Goal: Task Accomplishment & Management: Use online tool/utility

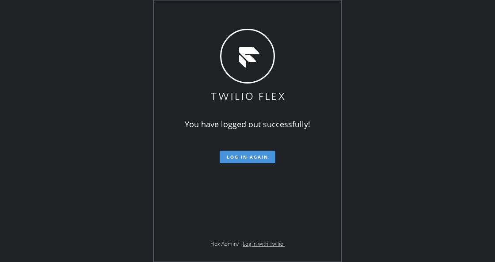
click at [229, 154] on span "Log in again" at bounding box center [248, 157] width 42 height 6
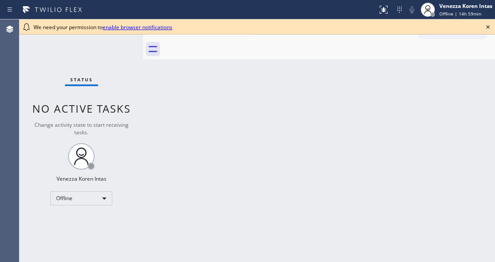
click at [162, 147] on div "Back to Dashboard Change Sender ID Customers Technicians Select a contact Outbo…" at bounding box center [319, 140] width 352 height 243
click at [93, 203] on div "Offline" at bounding box center [81, 199] width 62 height 14
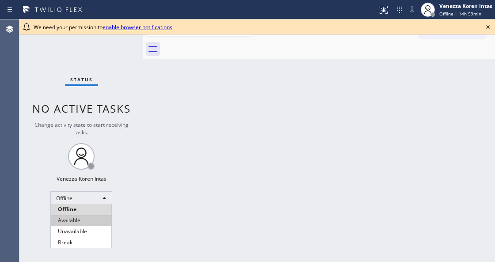
click at [99, 224] on li "Available" at bounding box center [81, 220] width 61 height 11
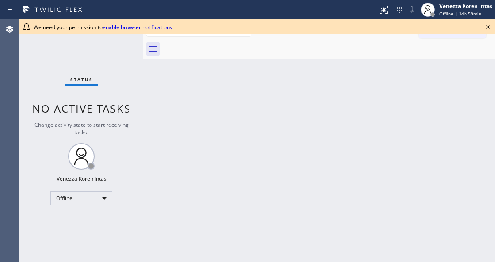
click at [490, 27] on icon at bounding box center [488, 27] width 11 height 11
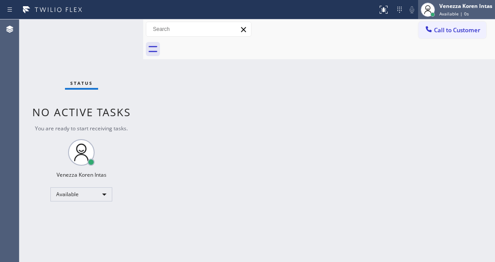
click at [465, 13] on span "Available | 0s" at bounding box center [455, 14] width 30 height 6
click at [346, 111] on div "Back to Dashboard Change Sender ID Customers Technicians Select a contact Outbo…" at bounding box center [319, 140] width 352 height 243
click at [106, 58] on div "Status No active tasks You are ready to start receiving tasks. Venezza Koren In…" at bounding box center [81, 140] width 124 height 243
click at [285, 104] on div "Back to Dashboard Change Sender ID Customers Technicians Select a contact Outbo…" at bounding box center [319, 140] width 352 height 243
click at [188, 130] on div "Back to Dashboard Change Sender ID Customers Technicians Select a contact Outbo…" at bounding box center [319, 140] width 352 height 243
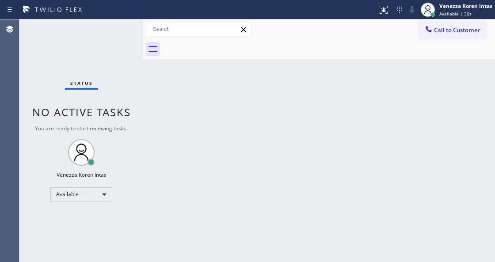
click at [242, 114] on div "Back to Dashboard Change Sender ID Customers Technicians Select a contact Outbo…" at bounding box center [319, 140] width 352 height 243
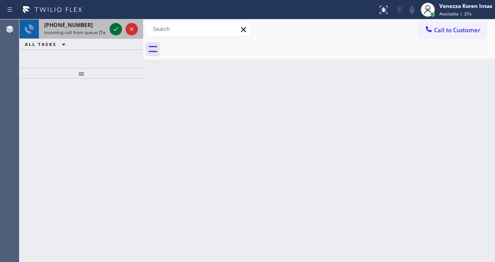
click at [114, 30] on icon at bounding box center [116, 29] width 4 height 4
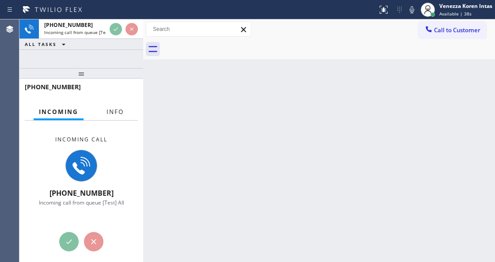
click at [118, 112] on span "Info" at bounding box center [115, 112] width 17 height 8
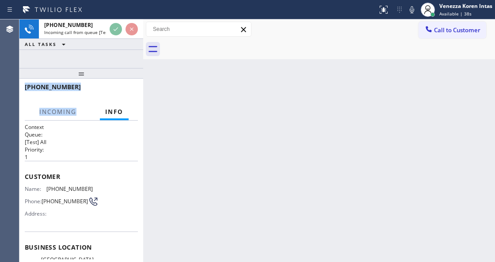
drag, startPoint x: 84, startPoint y: 79, endPoint x: 79, endPoint y: 85, distance: 8.2
click at [84, 111] on div "[PHONE_NUMBER] Incoming call from queue [Test] All ALL TASKS ALL TASKS ACTIVE T…" at bounding box center [81, 140] width 124 height 243
click at [79, 78] on div at bounding box center [81, 73] width 124 height 11
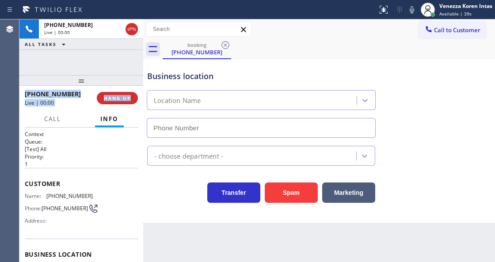
click at [81, 86] on div at bounding box center [81, 80] width 124 height 11
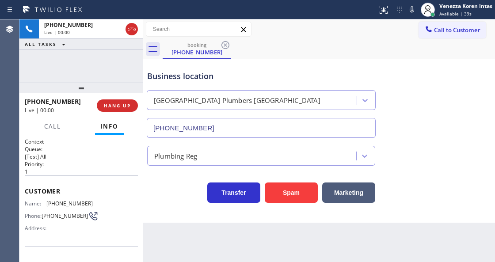
type input "[PHONE_NUMBER]"
drag, startPoint x: 81, startPoint y: 88, endPoint x: 82, endPoint y: 127, distance: 39.0
click at [82, 93] on div at bounding box center [81, 88] width 124 height 11
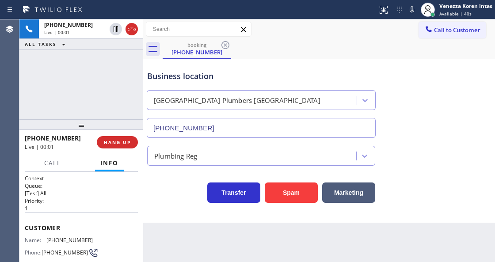
click at [67, 58] on div "[PHONE_NUMBER] Live | 00:01 ALL TASKS ALL TASKS ACTIVE TASKS TASKS IN WRAP UP" at bounding box center [81, 69] width 124 height 100
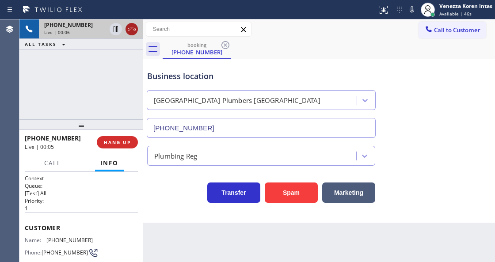
click at [134, 35] on div at bounding box center [124, 28] width 32 height 19
click at [134, 32] on icon at bounding box center [132, 29] width 11 height 11
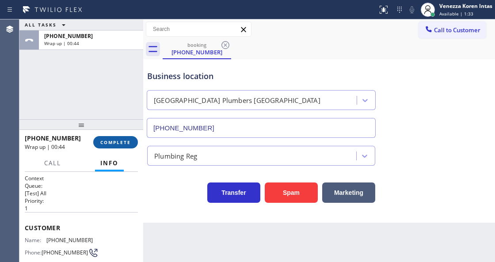
click at [116, 138] on button "COMPLETE" at bounding box center [115, 142] width 45 height 12
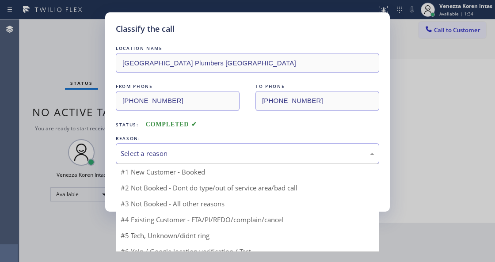
click at [192, 161] on div "Select a reason" at bounding box center [248, 153] width 264 height 21
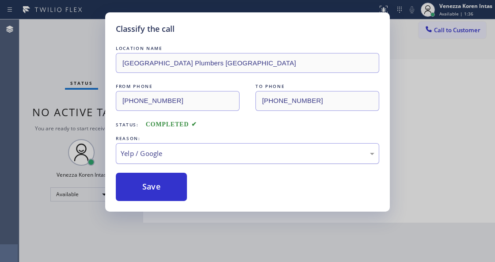
click at [172, 154] on div "Yelp / Google" at bounding box center [248, 154] width 254 height 10
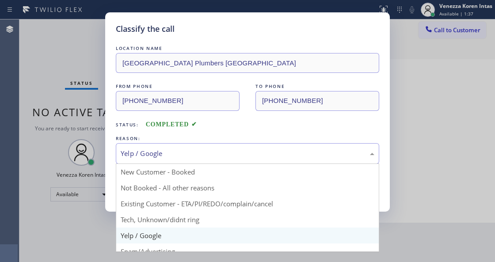
click at [310, 119] on div "Status: COMPLETED" at bounding box center [248, 122] width 264 height 14
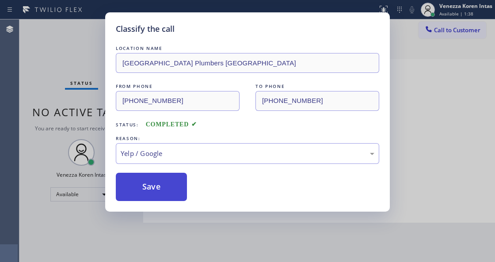
click at [164, 184] on button "Save" at bounding box center [151, 187] width 71 height 28
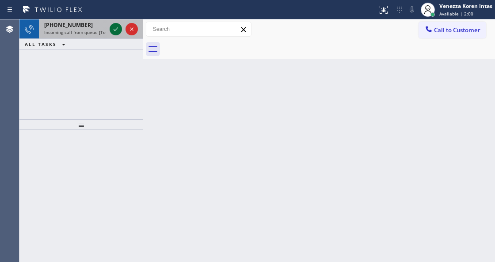
click at [119, 33] on icon at bounding box center [116, 29] width 11 height 11
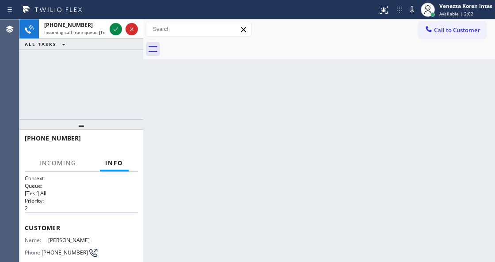
scroll to position [118, 0]
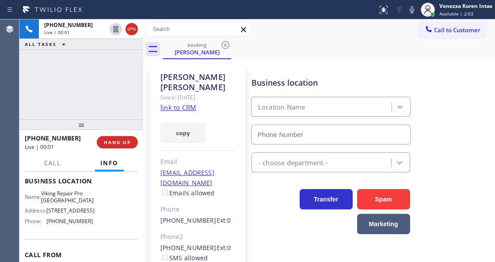
type input "[PHONE_NUMBER]"
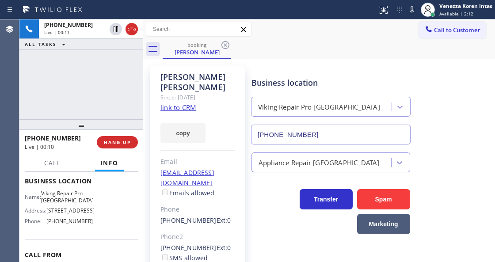
click at [179, 103] on link "link to CRM" at bounding box center [179, 107] width 36 height 9
click at [291, 22] on div "Call to Customer Outbound call Location Search location Your caller id phone nu…" at bounding box center [319, 29] width 352 height 15
click at [410, 11] on icon at bounding box center [412, 9] width 4 height 7
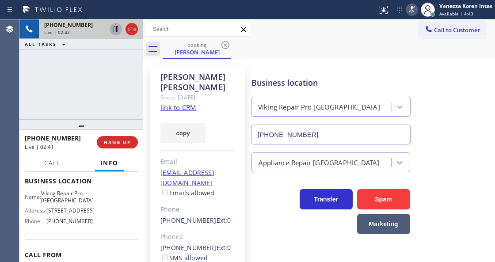
click at [119, 28] on icon at bounding box center [116, 29] width 11 height 11
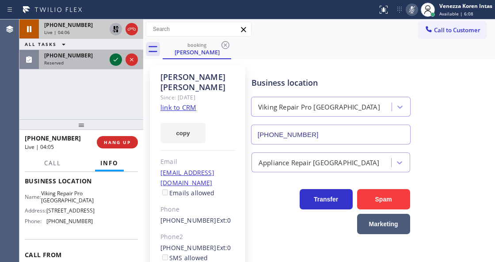
click at [118, 61] on icon at bounding box center [116, 59] width 11 height 11
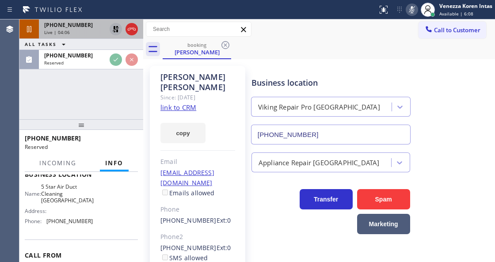
scroll to position [125, 0]
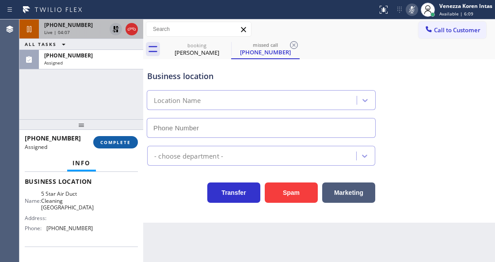
click at [122, 142] on span "COMPLETE" at bounding box center [115, 142] width 31 height 6
type input "[PHONE_NUMBER]"
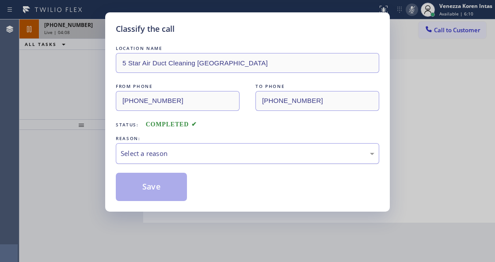
click at [182, 160] on div "Select a reason" at bounding box center [248, 153] width 264 height 21
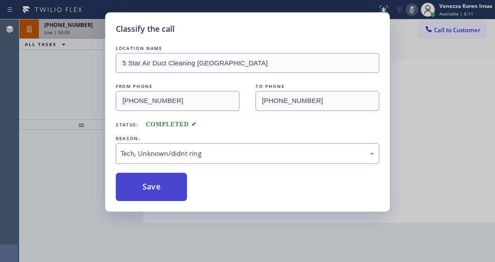
click at [176, 191] on button "Save" at bounding box center [151, 187] width 71 height 28
type input "[PHONE_NUMBER]"
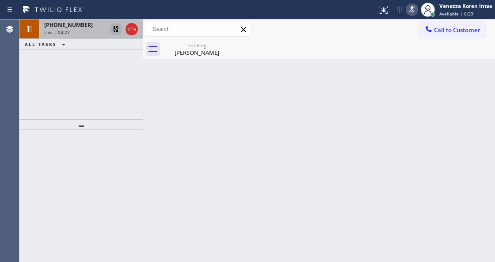
click at [84, 27] on div "[PHONE_NUMBER]" at bounding box center [75, 25] width 62 height 8
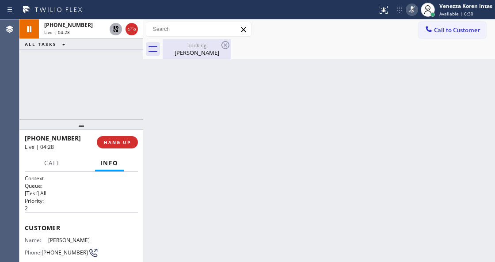
click at [179, 46] on div "booking" at bounding box center [197, 45] width 67 height 7
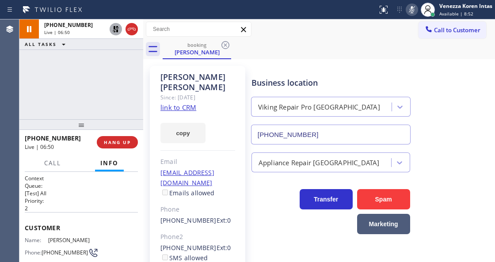
click at [410, 13] on icon at bounding box center [412, 9] width 11 height 11
click at [117, 27] on icon at bounding box center [116, 29] width 6 height 6
click at [410, 12] on icon at bounding box center [412, 9] width 11 height 11
click at [411, 18] on div "Status report No issues detected If you experience an issue, please download th…" at bounding box center [434, 9] width 121 height 19
click at [410, 12] on icon at bounding box center [412, 9] width 11 height 11
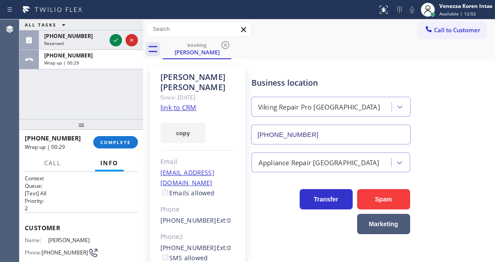
click at [117, 130] on div at bounding box center [81, 124] width 124 height 11
click at [126, 142] on span "COMPLETE" at bounding box center [115, 142] width 31 height 6
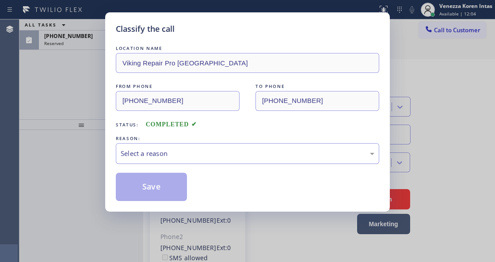
click at [174, 159] on div "Select a reason" at bounding box center [248, 154] width 254 height 10
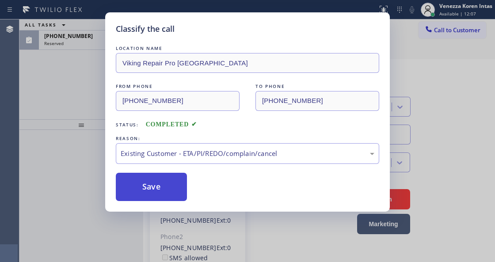
click at [156, 189] on button "Save" at bounding box center [151, 187] width 71 height 28
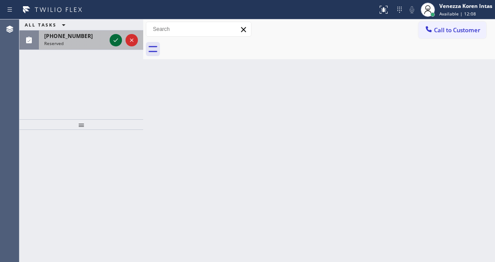
click at [113, 41] on icon at bounding box center [116, 40] width 11 height 11
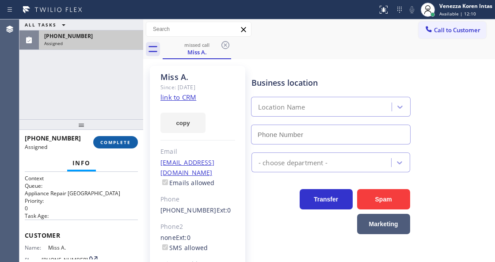
click at [108, 144] on span "COMPLETE" at bounding box center [115, 142] width 31 height 6
type input "[PHONE_NUMBER]"
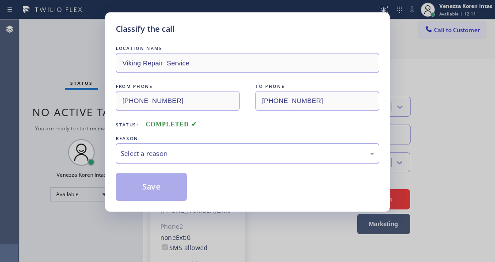
click at [173, 172] on div "LOCATION NAME Viking Repair Service FROM PHONE [PHONE_NUMBER] TO PHONE [PHONE_N…" at bounding box center [248, 122] width 264 height 157
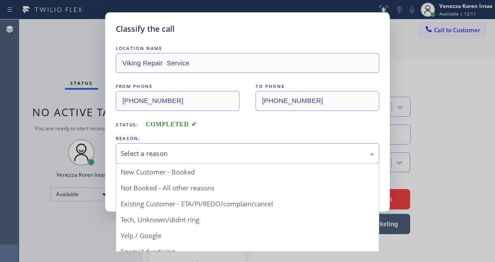
click at [175, 162] on div "Select a reason" at bounding box center [248, 153] width 264 height 21
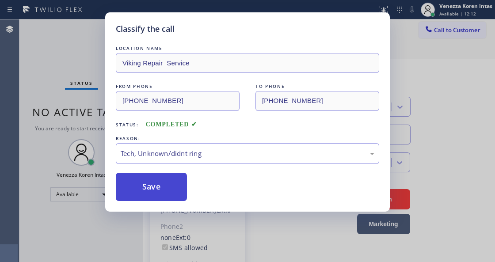
click at [154, 192] on button "Save" at bounding box center [151, 187] width 71 height 28
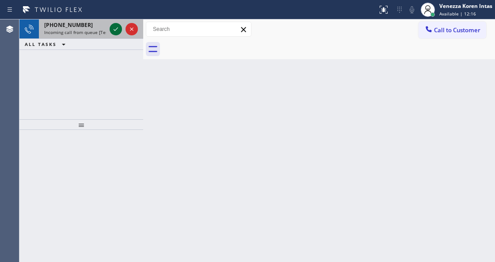
click at [116, 33] on icon at bounding box center [116, 29] width 11 height 11
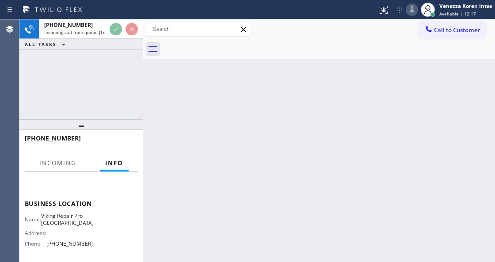
scroll to position [118, 0]
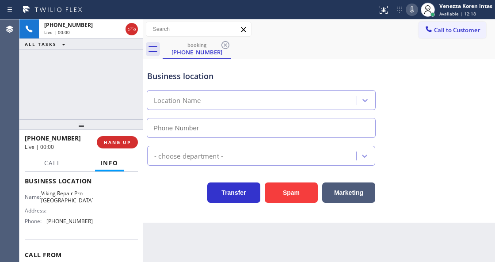
type input "[PHONE_NUMBER]"
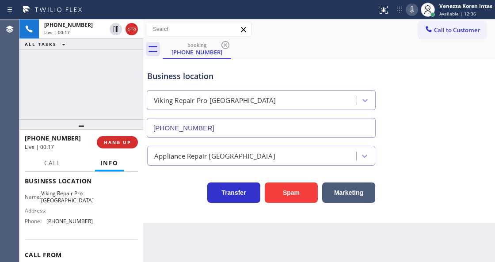
drag, startPoint x: 123, startPoint y: 142, endPoint x: 141, endPoint y: 149, distance: 19.1
click at [123, 142] on span "HANG UP" at bounding box center [117, 142] width 27 height 6
click at [116, 142] on span "HANG UP" at bounding box center [117, 142] width 27 height 6
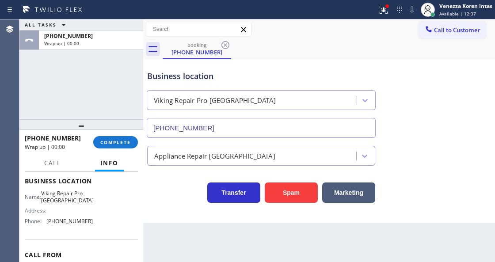
click at [134, 149] on div "[PHONE_NUMBER] Wrap up | 00:00 COMPLETE" at bounding box center [81, 142] width 113 height 23
click at [130, 141] on span "COMPLETE" at bounding box center [115, 142] width 31 height 6
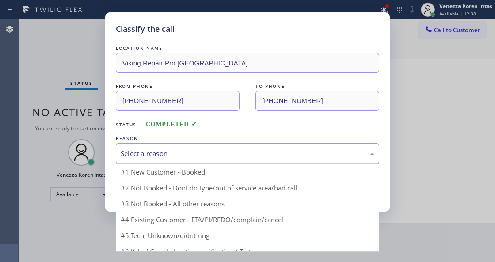
click at [216, 157] on div "Select a reason" at bounding box center [248, 154] width 254 height 10
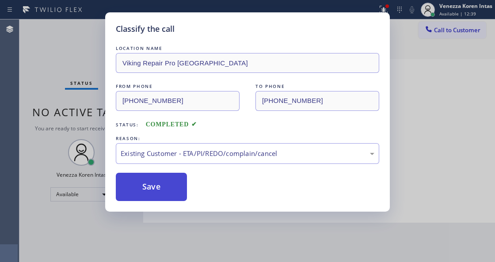
drag, startPoint x: 218, startPoint y: 206, endPoint x: 151, endPoint y: 195, distance: 68.2
click at [151, 195] on button "Save" at bounding box center [151, 187] width 71 height 28
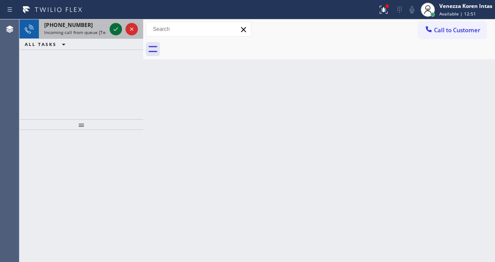
click at [111, 28] on icon at bounding box center [116, 29] width 11 height 11
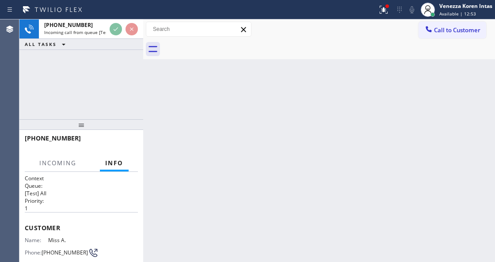
scroll to position [59, 0]
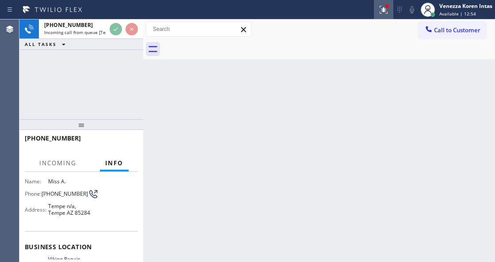
click at [377, 8] on div at bounding box center [383, 9] width 19 height 11
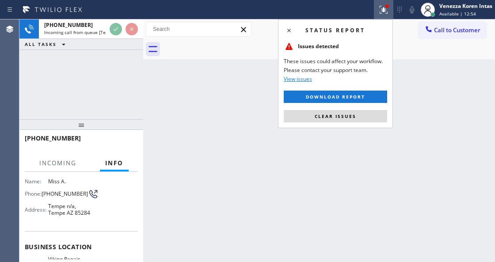
click at [359, 109] on div "Status report Issues detected These issues could affect your workflow. Please c…" at bounding box center [335, 73] width 115 height 109
click at [359, 115] on button "Clear issues" at bounding box center [336, 116] width 104 height 12
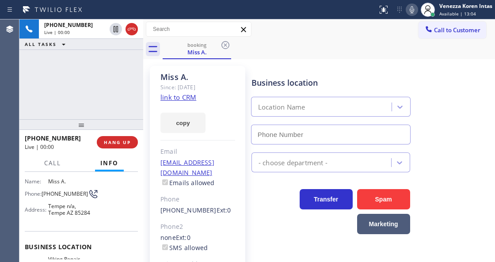
type input "[PHONE_NUMBER]"
click at [181, 98] on link "link to CRM" at bounding box center [179, 97] width 36 height 9
click at [415, 12] on icon at bounding box center [412, 9] width 11 height 11
click at [413, 14] on icon at bounding box center [412, 9] width 11 height 11
click at [313, 32] on div "Call to Customer Outbound call Location Search location Your caller id phone nu…" at bounding box center [319, 29] width 352 height 15
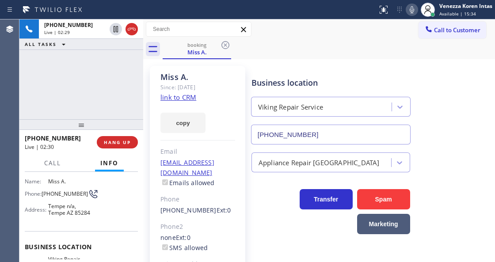
click at [407, 7] on icon at bounding box center [412, 9] width 11 height 11
click at [408, 9] on icon at bounding box center [412, 9] width 11 height 11
click at [327, 62] on div "Miss A. Since: [DATE] link to CRM copy Email [EMAIL_ADDRESS][DOMAIN_NAME] Email…" at bounding box center [320, 202] width 348 height 282
click at [409, 13] on icon at bounding box center [412, 9] width 11 height 11
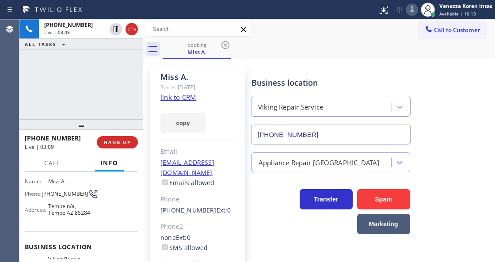
click at [303, 7] on div at bounding box center [189, 10] width 371 height 14
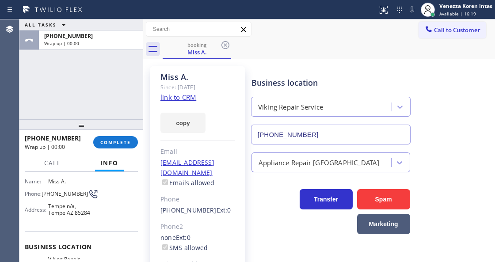
click at [208, 104] on div "copy" at bounding box center [198, 118] width 75 height 31
click at [113, 143] on span "COMPLETE" at bounding box center [115, 142] width 31 height 6
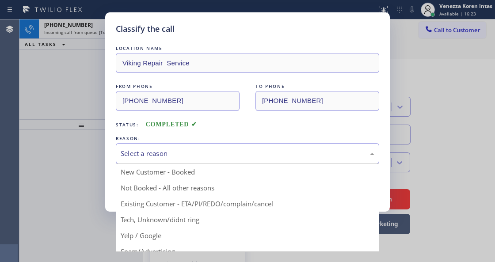
click at [186, 152] on div "Select a reason" at bounding box center [248, 154] width 254 height 10
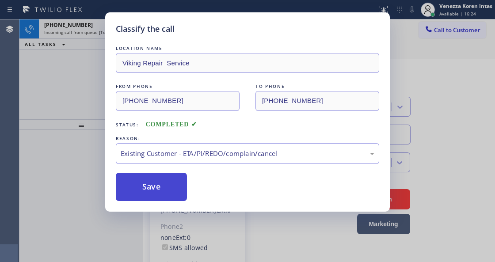
click at [182, 188] on button "Save" at bounding box center [151, 187] width 71 height 28
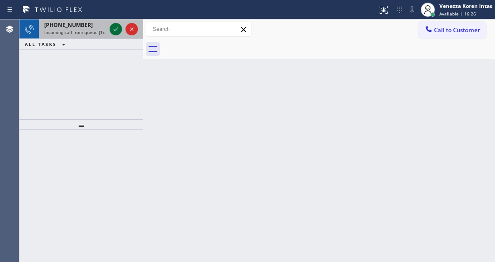
click at [112, 31] on icon at bounding box center [116, 29] width 11 height 11
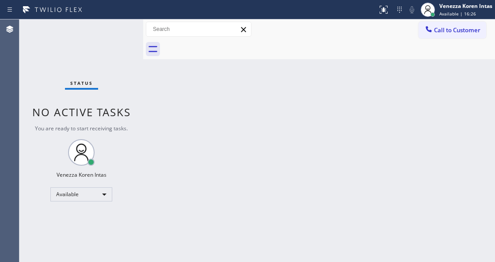
click at [112, 31] on div "Status No active tasks You are ready to start receiving tasks. Venezza Koren In…" at bounding box center [81, 140] width 124 height 243
click at [388, 5] on div at bounding box center [388, 6] width 4 height 4
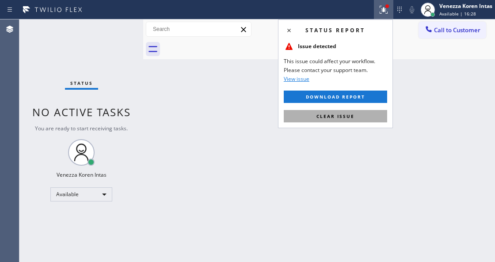
click at [365, 110] on button "Clear issue" at bounding box center [336, 116] width 104 height 12
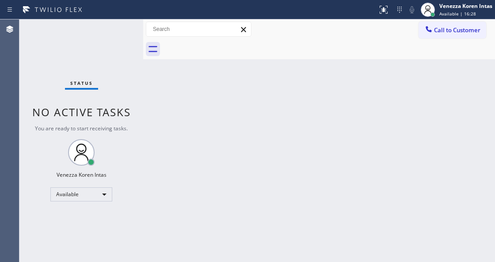
click at [381, 118] on div "Back to Dashboard Change Sender ID Customers Technicians Select a contact Outbo…" at bounding box center [319, 140] width 352 height 243
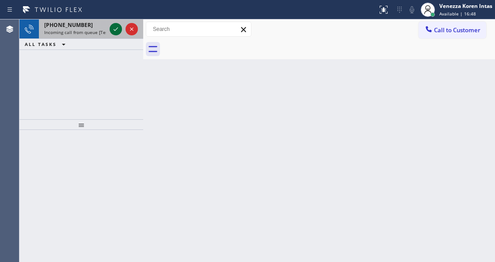
click at [115, 26] on icon at bounding box center [116, 29] width 11 height 11
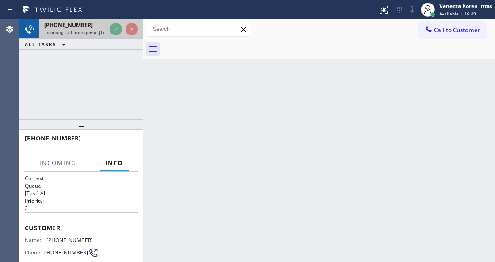
click at [115, 26] on icon at bounding box center [116, 29] width 11 height 11
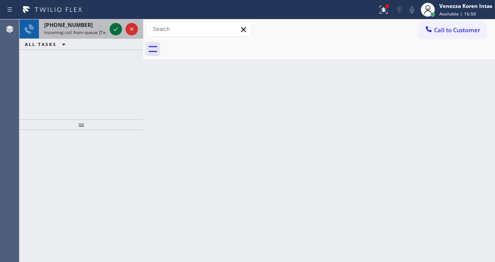
click at [113, 29] on icon at bounding box center [116, 29] width 11 height 11
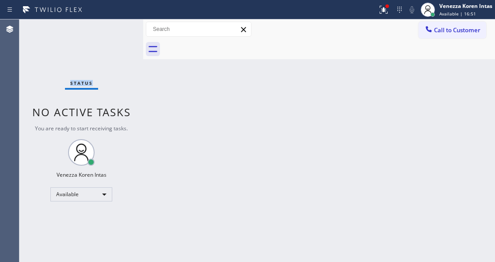
click at [113, 29] on div "Status No active tasks You are ready to start receiving tasks. Venezza Koren In…" at bounding box center [81, 140] width 124 height 243
click at [372, 19] on div "Status report Issues detected These issues could affect your workflow. Please c…" at bounding box center [247, 9] width 495 height 19
click at [384, 12] on icon at bounding box center [384, 9] width 11 height 11
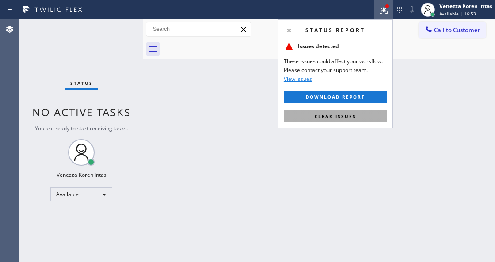
click at [362, 118] on button "Clear issues" at bounding box center [336, 116] width 104 height 12
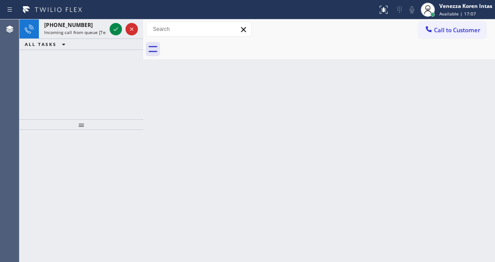
click at [287, 56] on div at bounding box center [329, 49] width 333 height 20
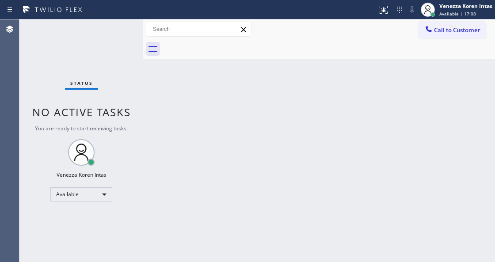
click at [120, 24] on div "Status No active tasks You are ready to start receiving tasks. Venezza Koren In…" at bounding box center [81, 140] width 124 height 243
click at [250, 119] on div "Back to Dashboard Change Sender ID Customers Technicians Select a contact Outbo…" at bounding box center [319, 140] width 352 height 243
click at [292, 58] on div at bounding box center [329, 49] width 333 height 20
click at [290, 107] on div "Back to Dashboard Change Sender ID Customers Technicians Select a contact Outbo…" at bounding box center [319, 140] width 352 height 243
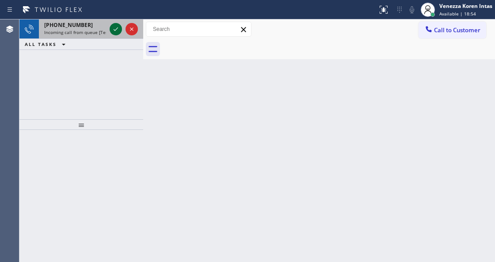
click at [115, 33] on icon at bounding box center [116, 29] width 11 height 11
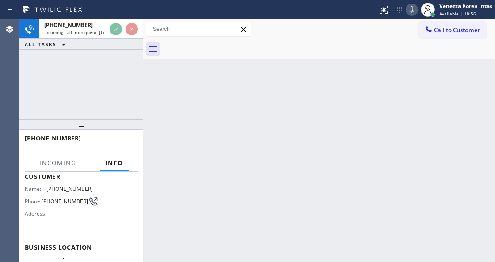
scroll to position [88, 0]
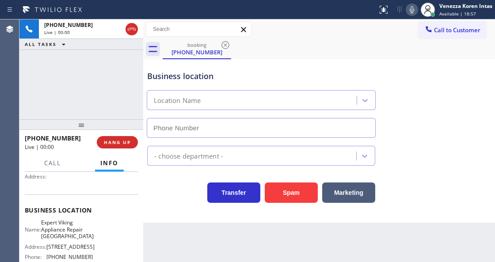
type input "[PHONE_NUMBER]"
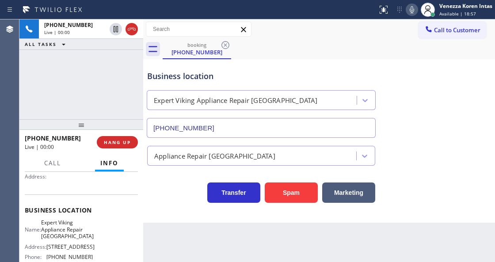
click at [126, 151] on div "[PHONE_NUMBER] Live | 00:00 HANG UP" at bounding box center [81, 142] width 113 height 23
click at [126, 146] on button "HANG UP" at bounding box center [117, 142] width 41 height 12
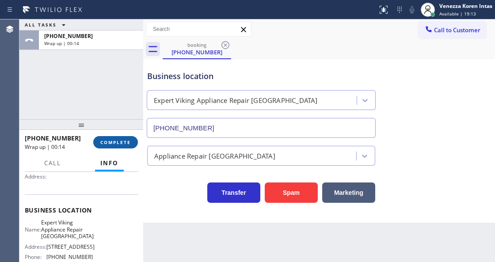
click at [110, 138] on button "COMPLETE" at bounding box center [115, 142] width 45 height 12
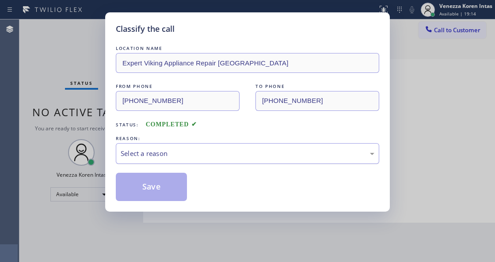
click at [184, 150] on div "Select a reason" at bounding box center [248, 153] width 264 height 21
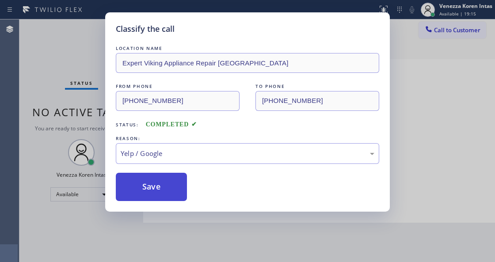
click at [165, 188] on button "Save" at bounding box center [151, 187] width 71 height 28
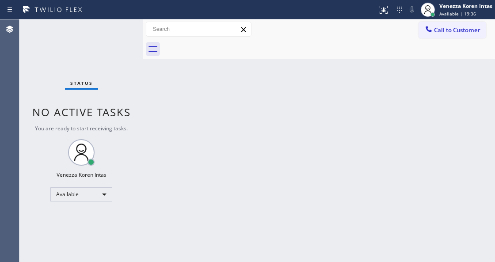
click at [289, 78] on div "Back to Dashboard Change Sender ID Customers Technicians Select a contact Outbo…" at bounding box center [319, 140] width 352 height 243
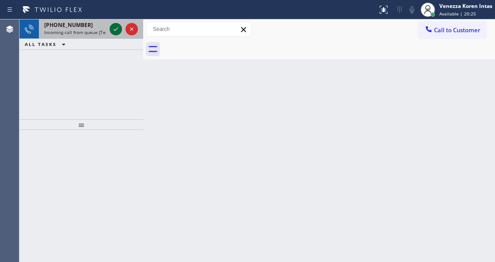
click at [112, 29] on icon at bounding box center [116, 29] width 11 height 11
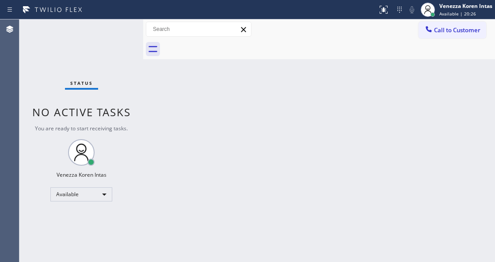
click at [113, 29] on div "Status No active tasks You are ready to start receiving tasks. Venezza Koren In…" at bounding box center [81, 140] width 124 height 243
click at [116, 30] on div "Status No active tasks You are ready to start receiving tasks. Venezza Koren In…" at bounding box center [81, 140] width 124 height 243
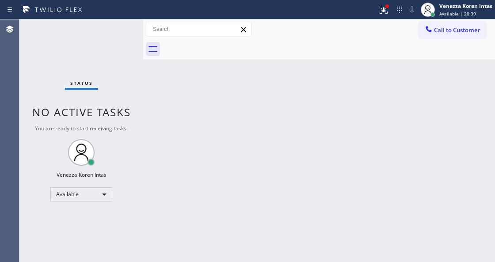
click at [116, 30] on div "Status No active tasks You are ready to start receiving tasks. Venezza Koren In…" at bounding box center [81, 140] width 124 height 243
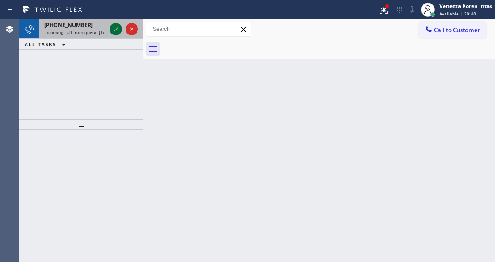
click at [116, 30] on icon at bounding box center [116, 29] width 11 height 11
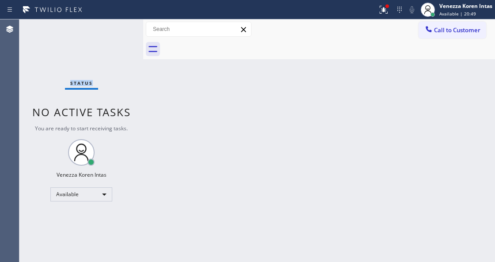
click at [116, 30] on div "Status No active tasks You are ready to start receiving tasks. Venezza Koren In…" at bounding box center [81, 140] width 124 height 243
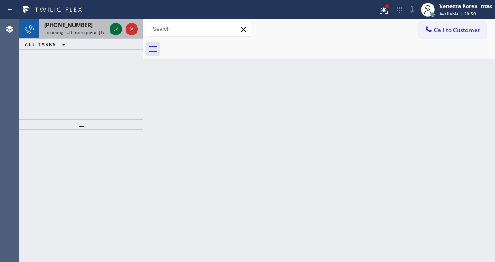
click at [115, 32] on icon at bounding box center [116, 29] width 11 height 11
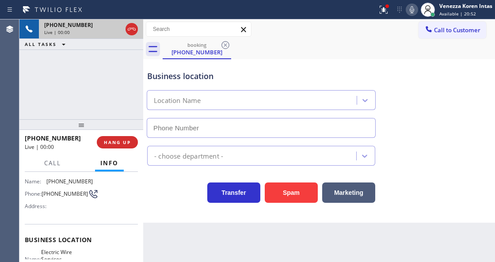
scroll to position [118, 0]
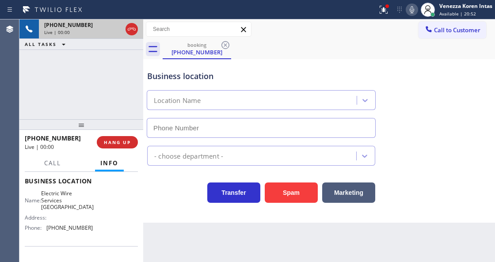
type input "[PHONE_NUMBER]"
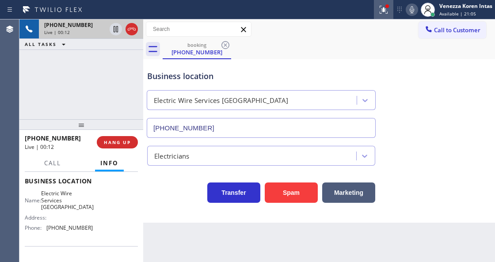
click at [381, 8] on icon at bounding box center [384, 9] width 11 height 11
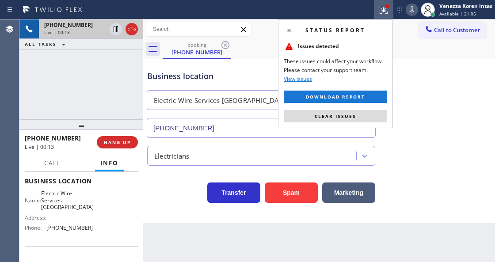
click at [367, 128] on input "[PHONE_NUMBER]" at bounding box center [261, 128] width 229 height 20
click at [370, 115] on button "Clear issues" at bounding box center [336, 116] width 104 height 12
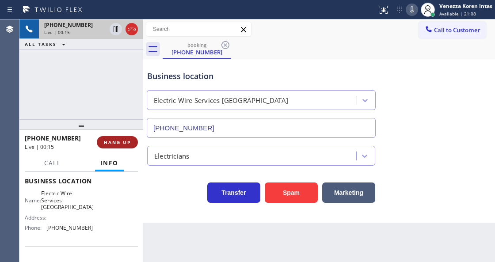
click at [111, 140] on span "HANG UP" at bounding box center [117, 142] width 27 height 6
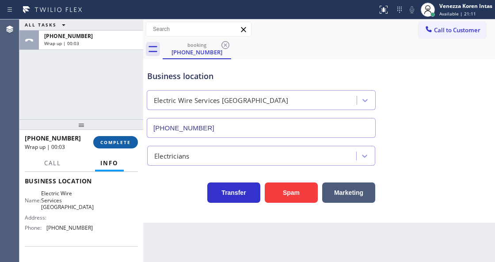
click at [127, 142] on span "COMPLETE" at bounding box center [115, 142] width 31 height 6
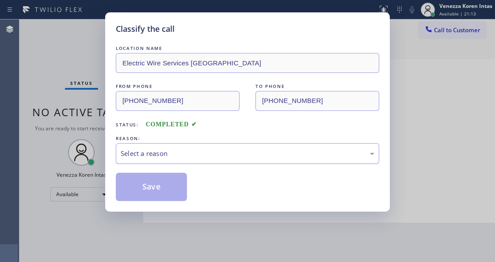
click at [176, 153] on div "Select a reason" at bounding box center [248, 154] width 254 height 10
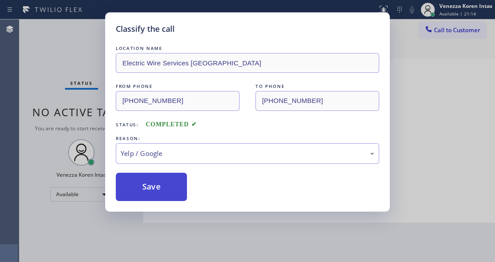
click at [173, 189] on button "Save" at bounding box center [151, 187] width 71 height 28
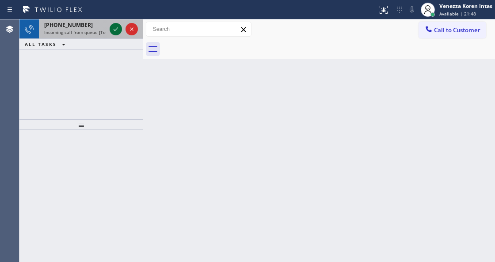
click at [118, 29] on icon at bounding box center [116, 29] width 11 height 11
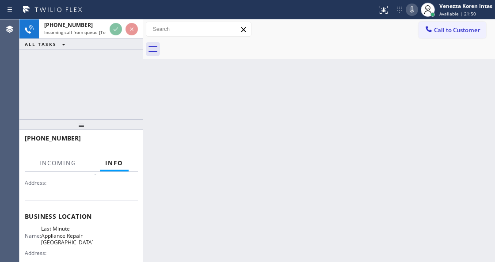
scroll to position [88, 0]
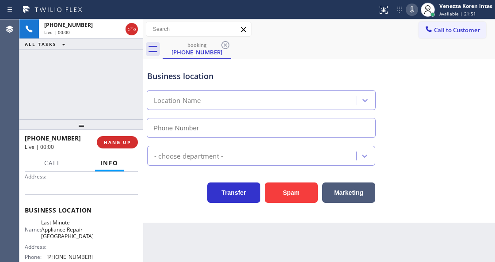
type input "[PHONE_NUMBER]"
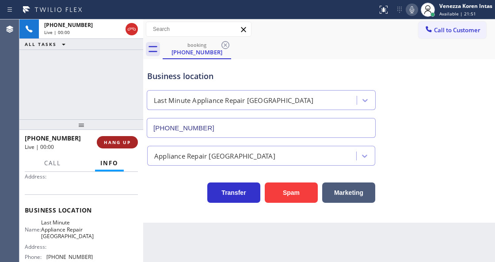
click at [131, 144] on button "HANG UP" at bounding box center [117, 142] width 41 height 12
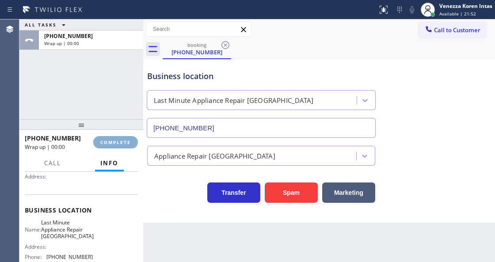
click at [131, 144] on button "COMPLETE" at bounding box center [115, 142] width 45 height 12
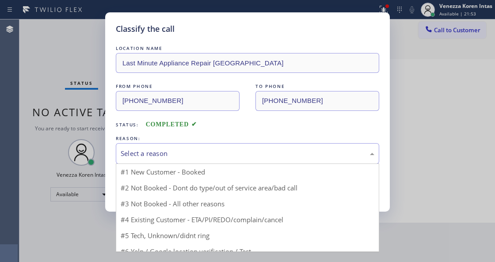
click at [188, 154] on div "Select a reason" at bounding box center [248, 154] width 254 height 10
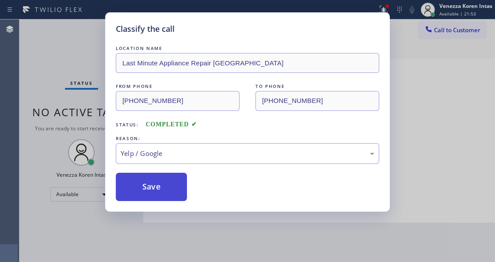
click at [154, 177] on button "Save" at bounding box center [151, 187] width 71 height 28
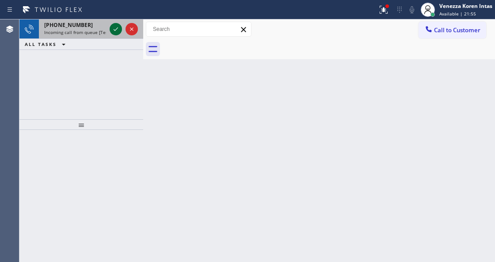
click at [115, 31] on icon at bounding box center [116, 29] width 4 height 4
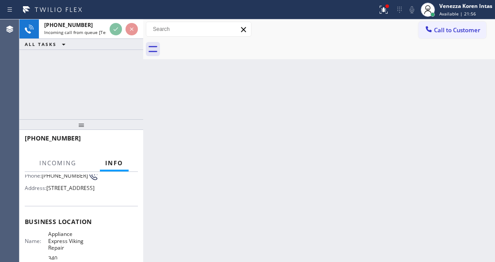
scroll to position [88, 0]
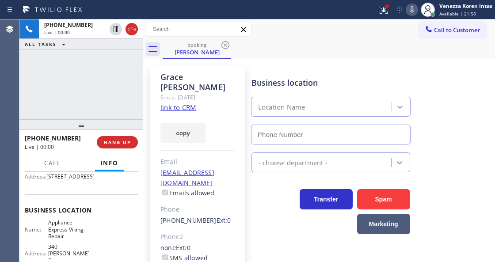
type input "[PHONE_NUMBER]"
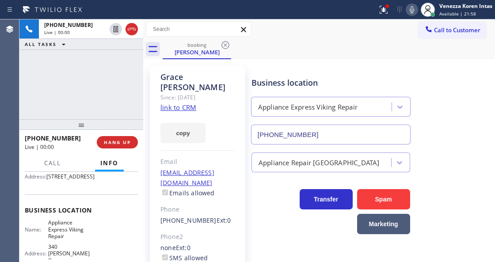
click at [183, 103] on link "link to CRM" at bounding box center [179, 107] width 36 height 9
click at [388, 6] on div at bounding box center [388, 6] width 4 height 4
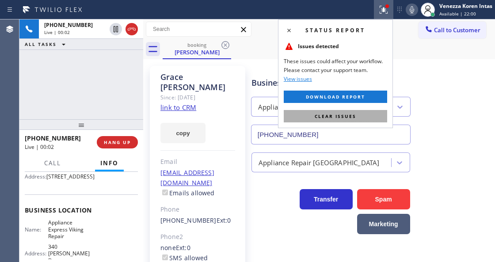
click at [378, 112] on button "Clear issues" at bounding box center [336, 116] width 104 height 12
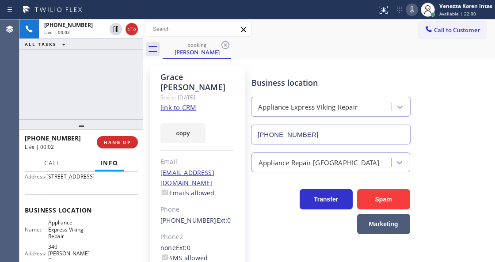
click at [386, 70] on div "Business location Appliance Express Viking Repair [PHONE_NUMBER]" at bounding box center [331, 106] width 162 height 77
click at [414, 12] on icon at bounding box center [412, 9] width 11 height 11
click at [415, 10] on icon at bounding box center [412, 9] width 11 height 11
click at [390, 48] on div "booking [PERSON_NAME]" at bounding box center [329, 49] width 333 height 20
drag, startPoint x: 346, startPoint y: 49, endPoint x: 356, endPoint y: 46, distance: 10.1
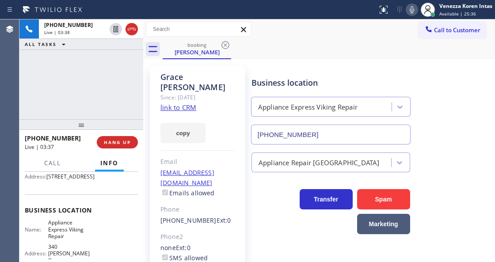
click at [346, 49] on div "booking [PERSON_NAME]" at bounding box center [329, 49] width 333 height 20
click at [408, 9] on icon at bounding box center [412, 9] width 11 height 11
click at [413, 5] on icon at bounding box center [412, 9] width 11 height 11
click at [412, 70] on div "Business location Appliance Express Viking Repair [PHONE_NUMBER]" at bounding box center [371, 105] width 243 height 80
click at [412, 12] on icon at bounding box center [412, 9] width 11 height 11
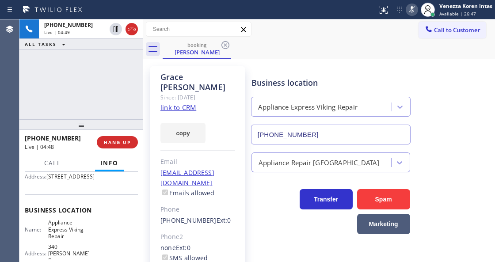
click at [412, 12] on icon at bounding box center [412, 9] width 11 height 11
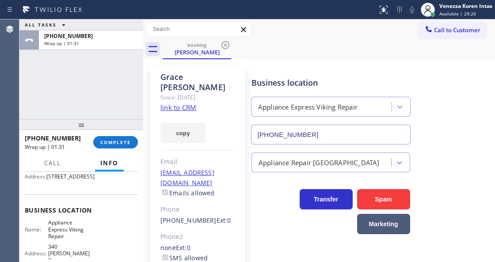
click at [137, 147] on div "[PHONE_NUMBER] Wrap up | 01:31 COMPLETE" at bounding box center [81, 142] width 113 height 23
click at [137, 143] on button "COMPLETE" at bounding box center [115, 142] width 45 height 12
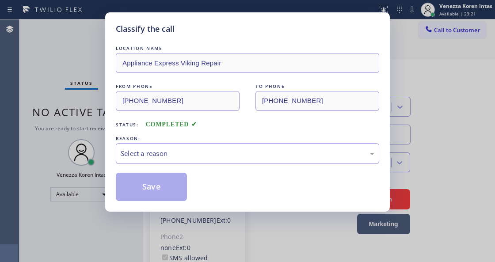
click at [171, 152] on div "Select a reason" at bounding box center [248, 154] width 254 height 10
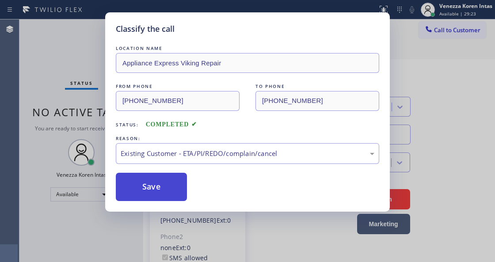
click at [175, 180] on button "Save" at bounding box center [151, 187] width 71 height 28
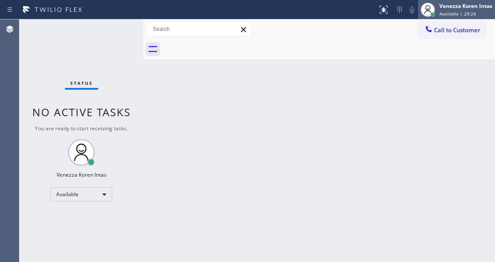
click at [472, 10] on div "Venezza Koren Intas Available | 29:24" at bounding box center [467, 9] width 58 height 15
drag, startPoint x: 265, startPoint y: 134, endPoint x: 242, endPoint y: 224, distance: 93.0
click at [265, 136] on div "Back to Dashboard Change Sender ID Customers Technicians Select a contact Outbo…" at bounding box center [319, 140] width 352 height 243
drag, startPoint x: 149, startPoint y: 169, endPoint x: 163, endPoint y: 181, distance: 18.8
click at [149, 169] on div "Back to Dashboard Change Sender ID Customers Technicians Select a contact Outbo…" at bounding box center [319, 140] width 352 height 243
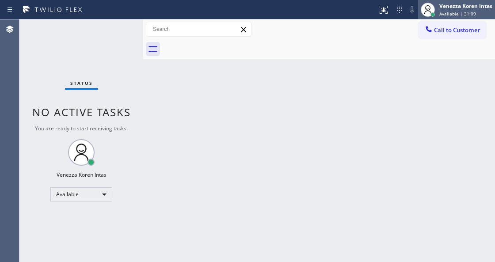
click at [457, 15] on span "Available | 31:09" at bounding box center [458, 14] width 37 height 6
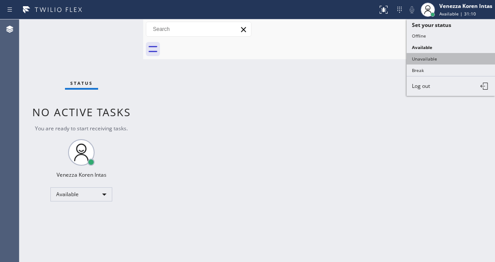
click at [450, 58] on button "Unavailable" at bounding box center [451, 59] width 88 height 12
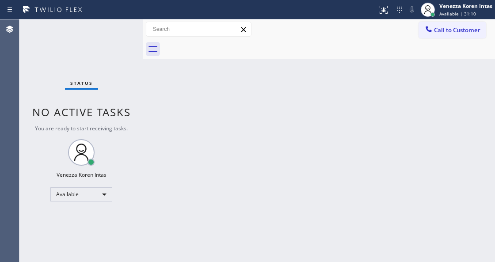
click at [392, 77] on div "Back to Dashboard Change Sender ID Customers Technicians Select a contact Outbo…" at bounding box center [319, 140] width 352 height 243
click at [19, 54] on div "Agent Desktop" at bounding box center [9, 140] width 19 height 243
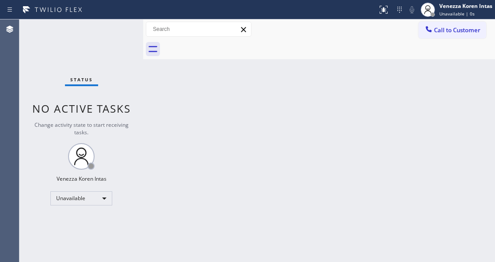
drag, startPoint x: 84, startPoint y: 68, endPoint x: 124, endPoint y: 73, distance: 40.5
click at [84, 68] on div "Status No active tasks Change activity state to start receiving tasks. Venezza …" at bounding box center [81, 140] width 124 height 243
